Goal: Information Seeking & Learning: Learn about a topic

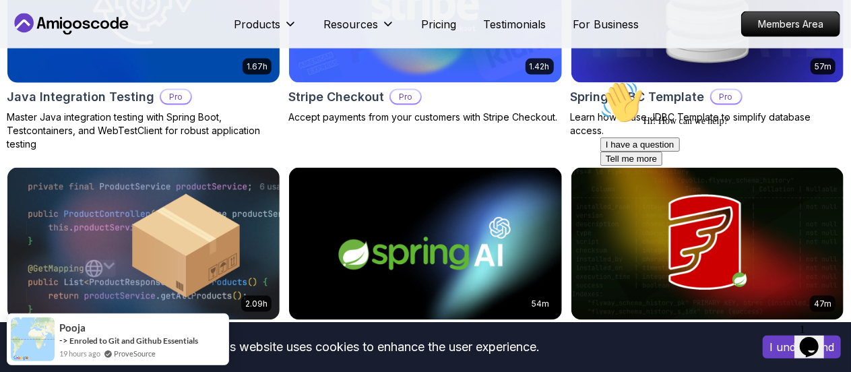
scroll to position [808, 0]
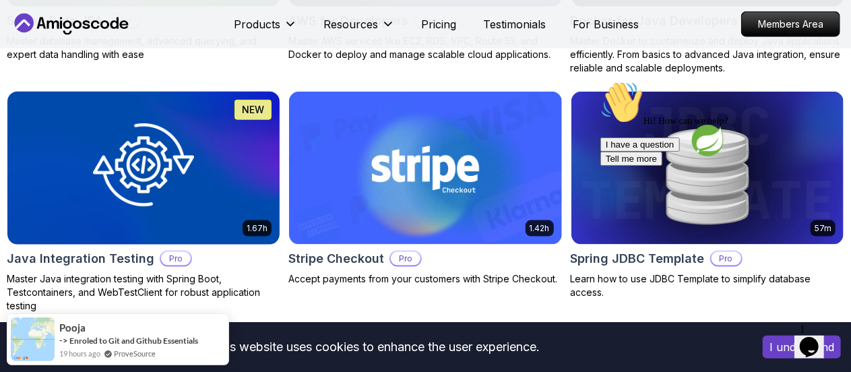
click at [149, 156] on img at bounding box center [144, 168] width 286 height 160
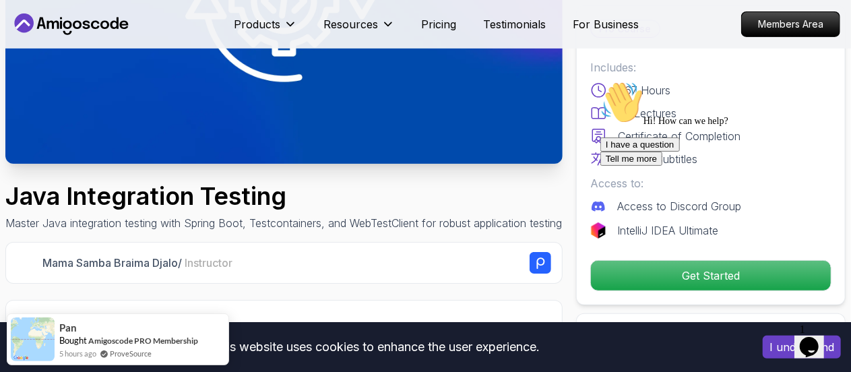
scroll to position [269, 0]
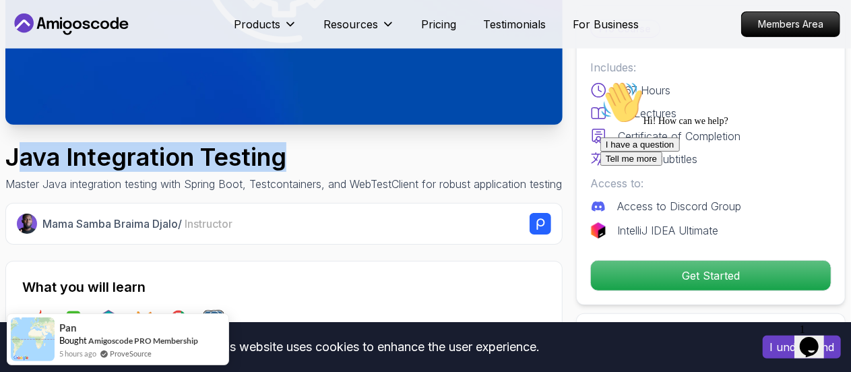
drag, startPoint x: 277, startPoint y: 162, endPoint x: 15, endPoint y: 150, distance: 262.2
click at [15, 150] on h1 "Java Integration Testing" at bounding box center [283, 156] width 556 height 27
click at [14, 153] on h1 "Java Integration Testing" at bounding box center [283, 156] width 556 height 27
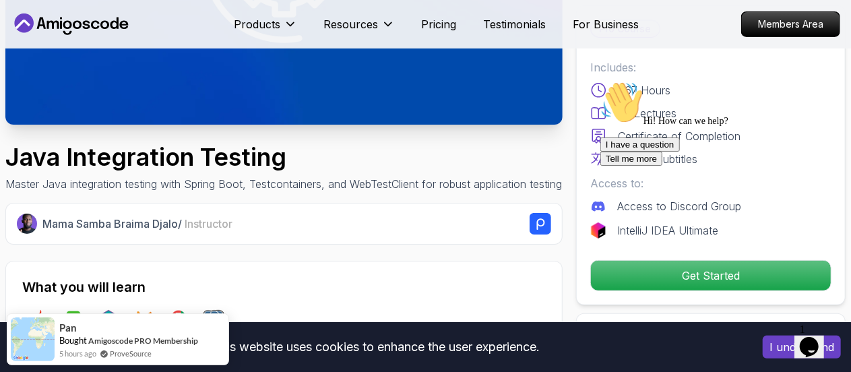
click at [6, 147] on h1 "Java Integration Testing" at bounding box center [283, 156] width 556 height 27
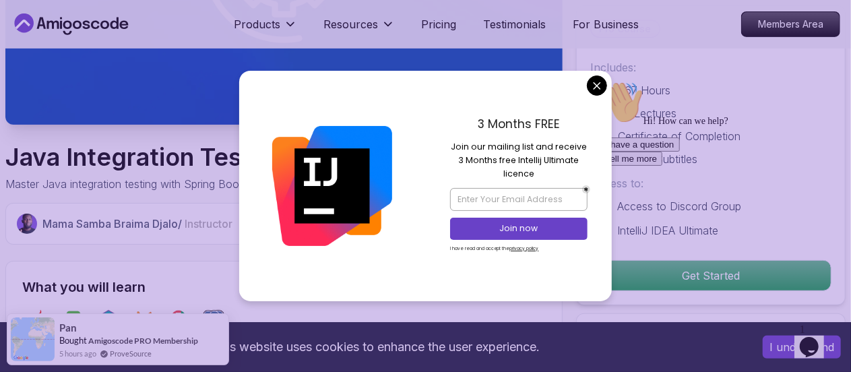
drag, startPoint x: 6, startPoint y: 147, endPoint x: 284, endPoint y: 164, distance: 278.6
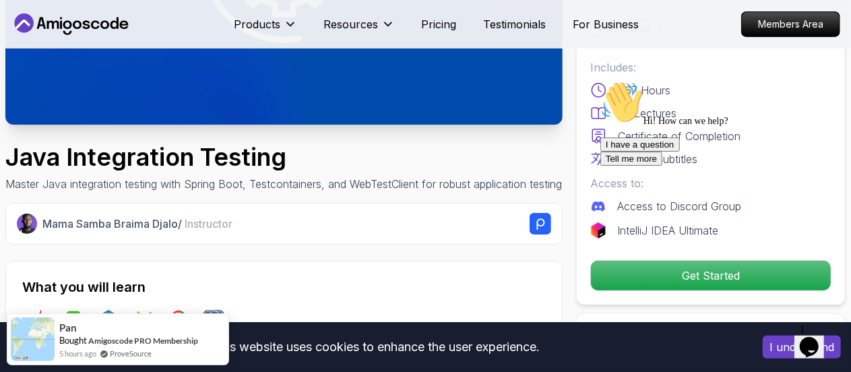
drag, startPoint x: 1195, startPoint y: 158, endPoint x: 599, endPoint y: 81, distance: 601.5
click at [225, 160] on h1 "Java Integration Testing" at bounding box center [283, 156] width 556 height 27
click at [224, 160] on h1 "Java Integration Testing" at bounding box center [283, 156] width 556 height 27
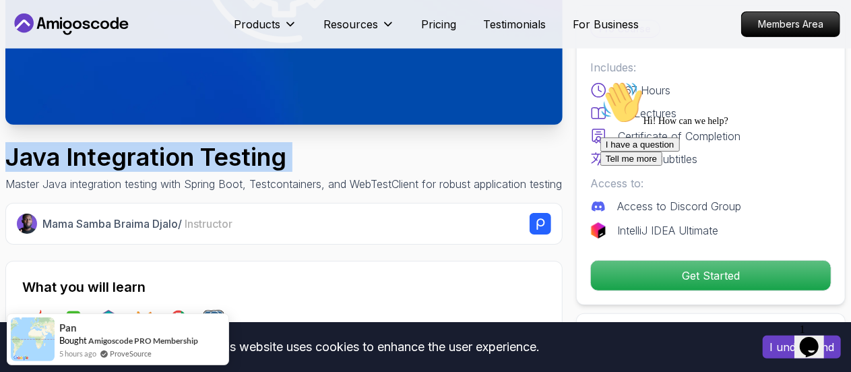
click at [224, 160] on h1 "Java Integration Testing" at bounding box center [283, 156] width 556 height 27
copy h1 "Java Integration Testing"
